Goal: Task Accomplishment & Management: Manage account settings

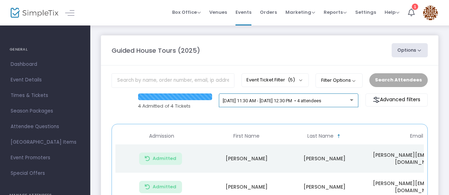
click at [321, 99] on span "[DATE] 11:30 AM - [DATE] 12:30 PM • 4 attendees" at bounding box center [272, 100] width 99 height 5
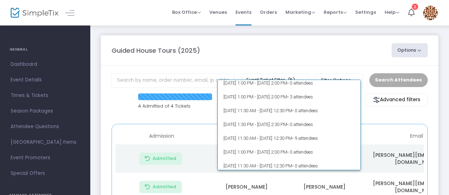
scroll to position [3267, 0]
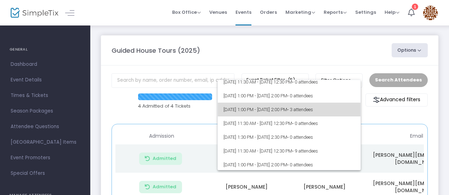
click at [313, 111] on span "• 3 attendees" at bounding box center [300, 109] width 26 height 5
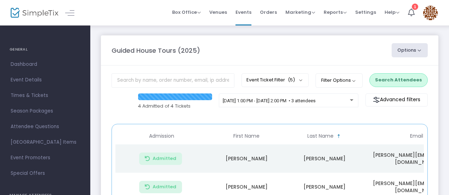
click at [420, 48] on button "Options" at bounding box center [410, 50] width 36 height 14
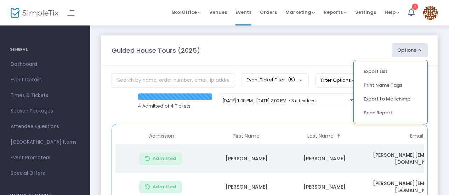
click at [339, 48] on div "Guided House Tours (2025)" at bounding box center [248, 51] width 280 height 10
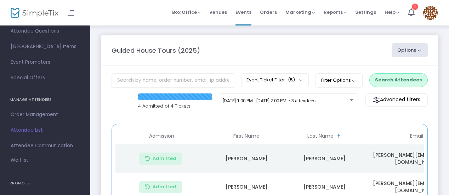
scroll to position [96, 0]
click at [35, 129] on span "Attendee List" at bounding box center [45, 129] width 69 height 9
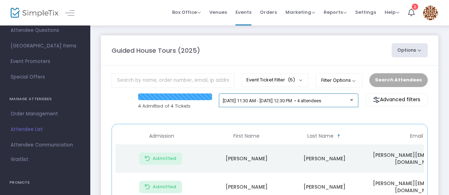
click at [341, 96] on div "[DATE] 11:30 AM - [DATE] 12:30 PM • 4 attendees" at bounding box center [289, 101] width 140 height 14
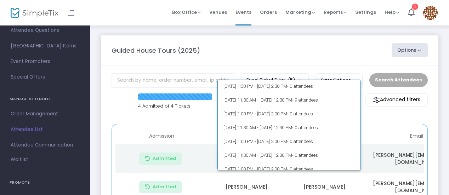
scroll to position [3280, 0]
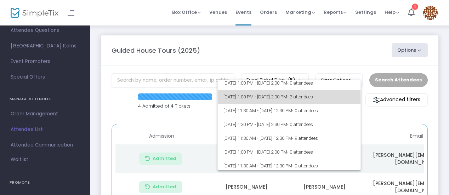
click at [318, 102] on span "[DATE] 1:00 PM - [DATE] 2:00 PM • 3 attendees" at bounding box center [290, 97] width 132 height 14
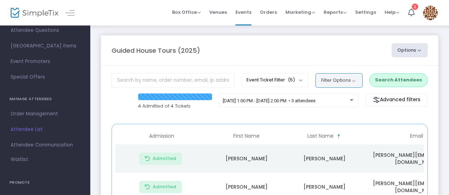
click at [360, 78] on button "Filter Options" at bounding box center [339, 80] width 47 height 14
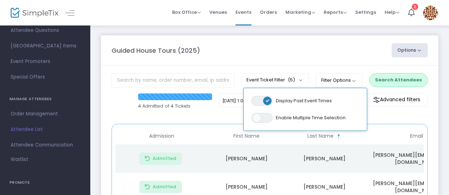
click at [270, 100] on span "ON" at bounding box center [268, 101] width 4 height 4
click at [342, 58] on m-panel-header "Guided House Tours (2025) Options Export List Print Name Tags Export to Mailchi…" at bounding box center [270, 50] width 338 height 30
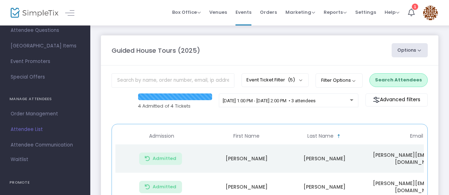
click at [26, 129] on span "Attendee List" at bounding box center [45, 129] width 69 height 9
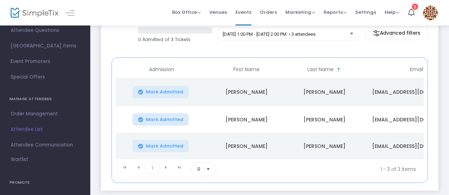
scroll to position [75, 0]
